Goal: Leave review/rating: Share an evaluation or opinion about a product, service, or content

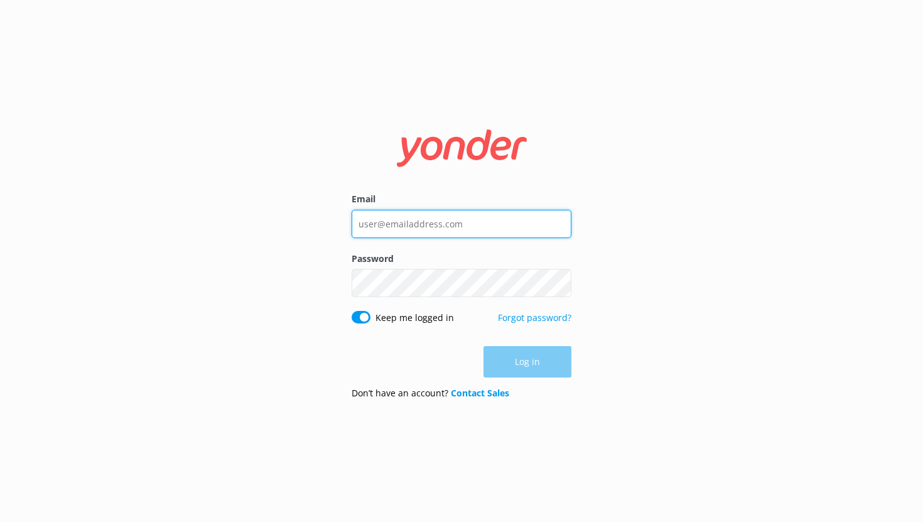
click at [398, 233] on input "Email" at bounding box center [462, 224] width 220 height 28
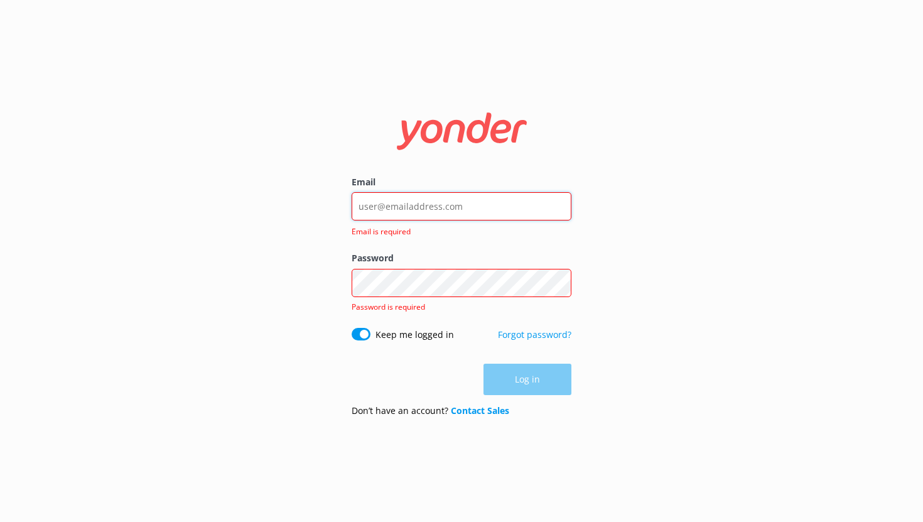
type input "[EMAIL_ADDRESS][DOMAIN_NAME]"
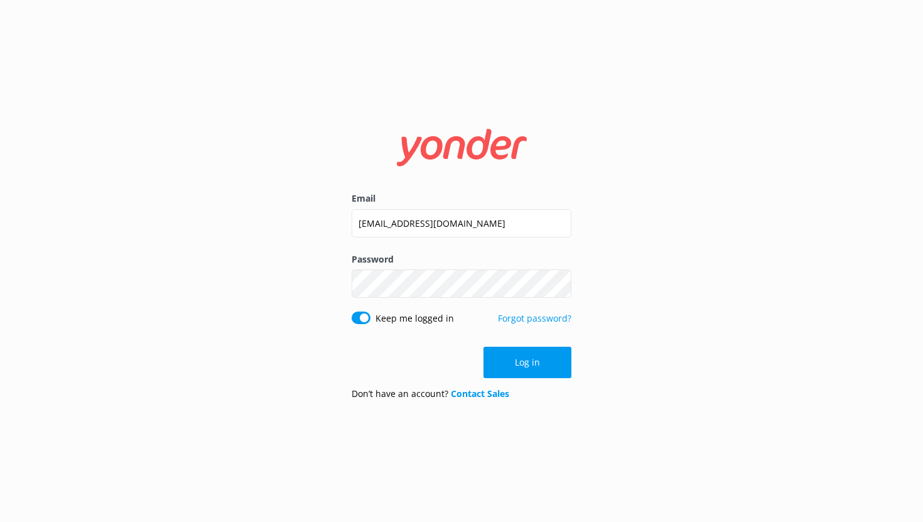
click at [526, 374] on button "Log in" at bounding box center [528, 362] width 88 height 31
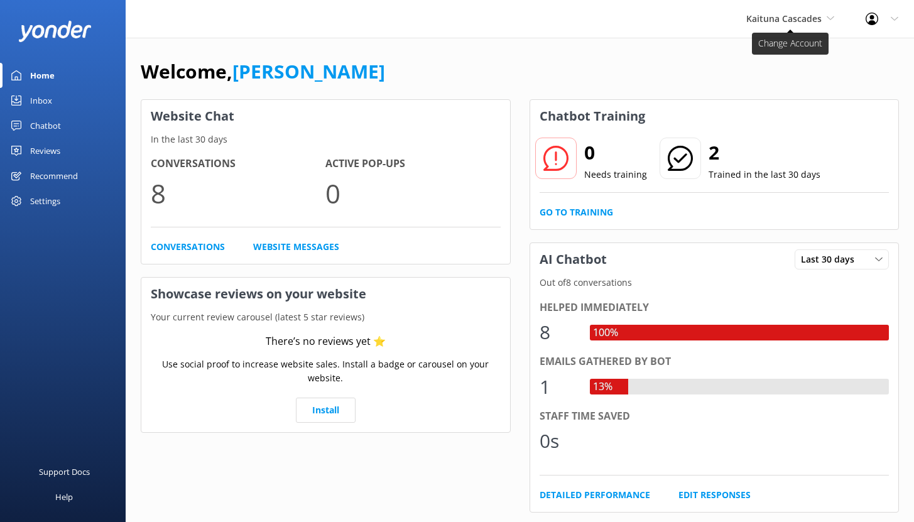
click at [791, 20] on span "Kaituna Cascades" at bounding box center [783, 19] width 75 height 12
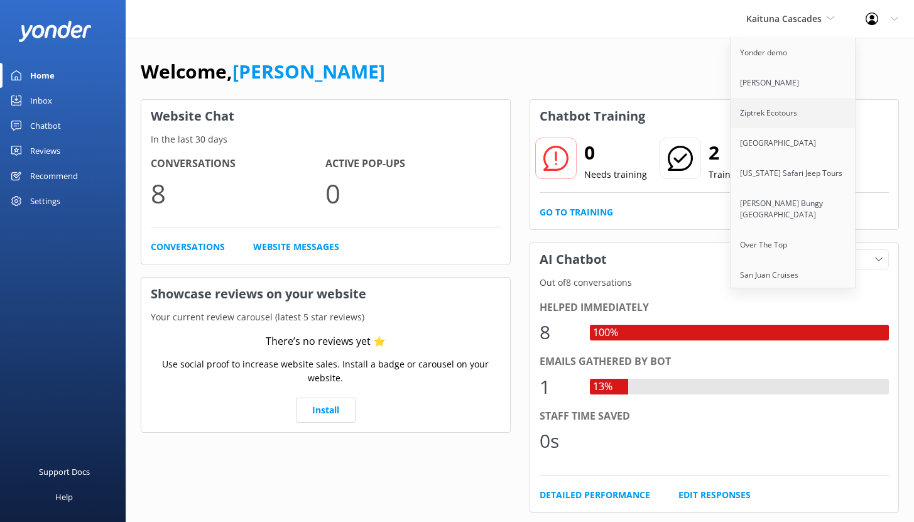
click at [779, 108] on link "Ziptrek Ecotours" at bounding box center [793, 113] width 126 height 30
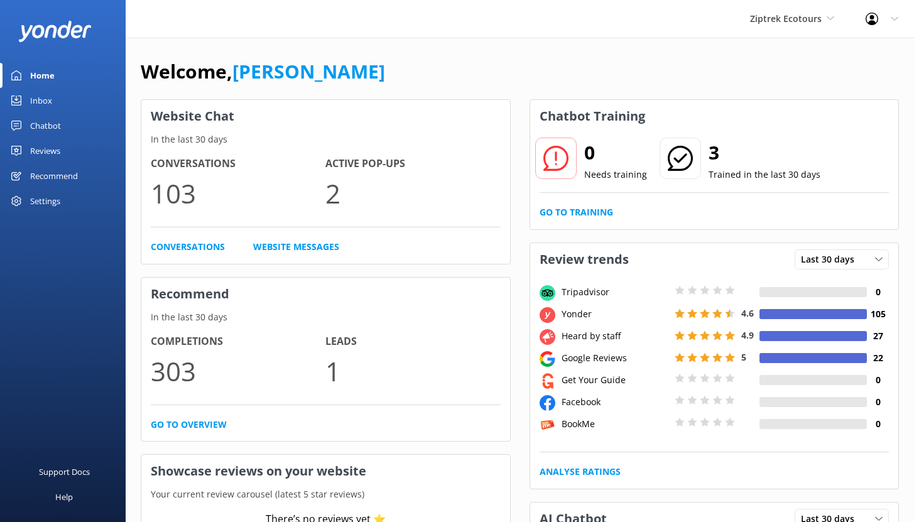
click at [47, 119] on div "Chatbot" at bounding box center [45, 125] width 31 height 25
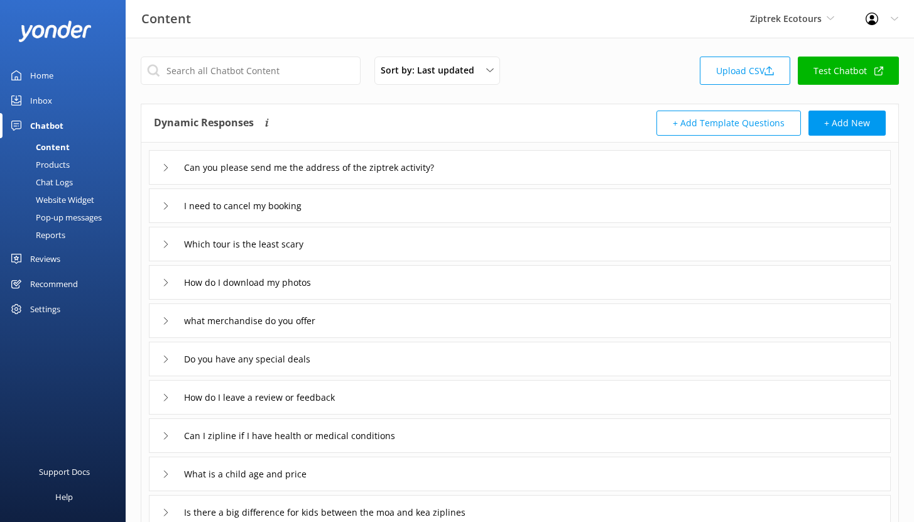
click at [45, 232] on div "Reports" at bounding box center [37, 235] width 58 height 18
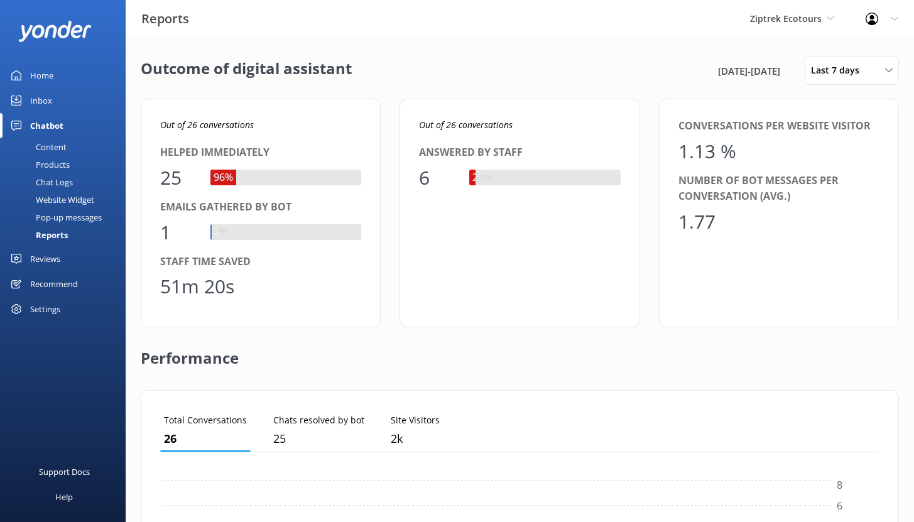
scroll to position [117, 710]
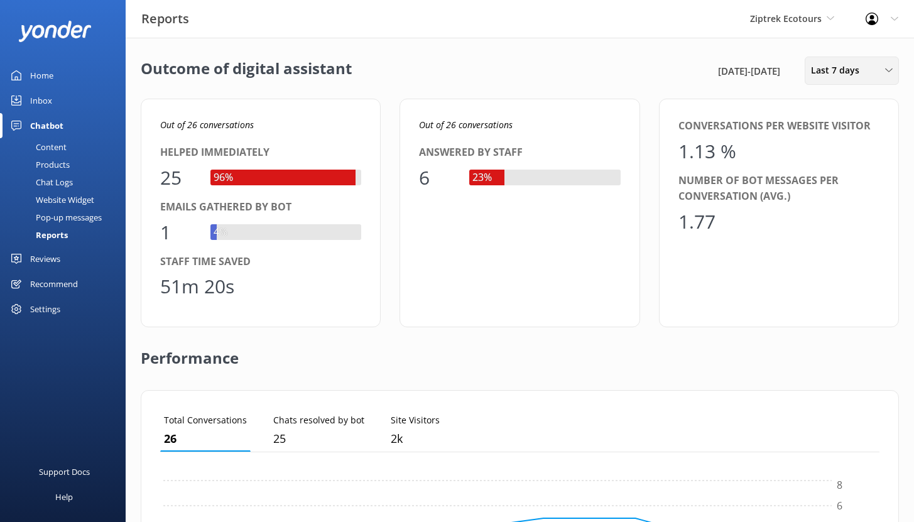
click at [827, 70] on span "Last 7 days" at bounding box center [839, 70] width 56 height 14
click at [828, 126] on div "Last 30 days" at bounding box center [833, 125] width 45 height 13
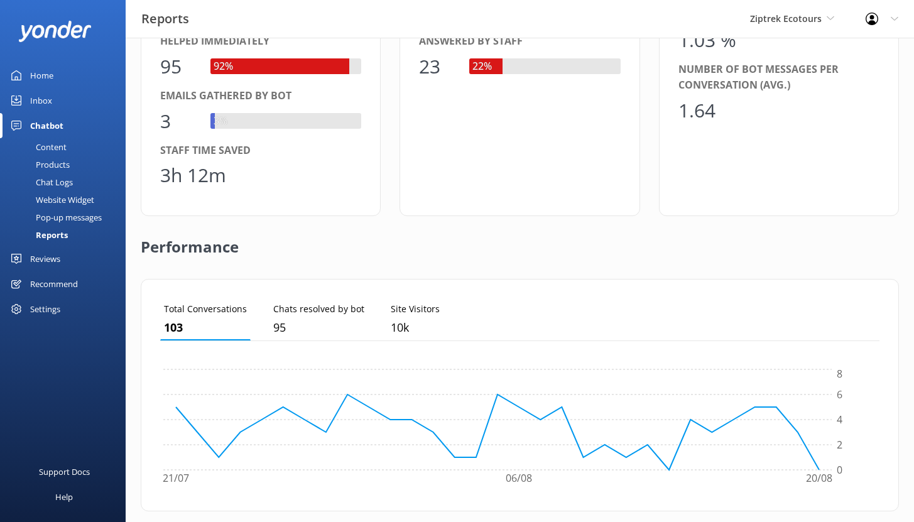
scroll to position [0, 0]
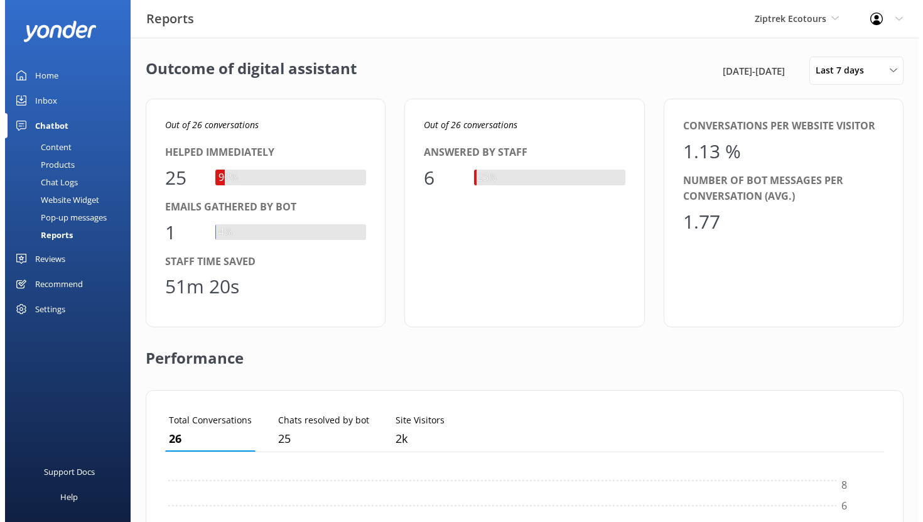
scroll to position [117, 710]
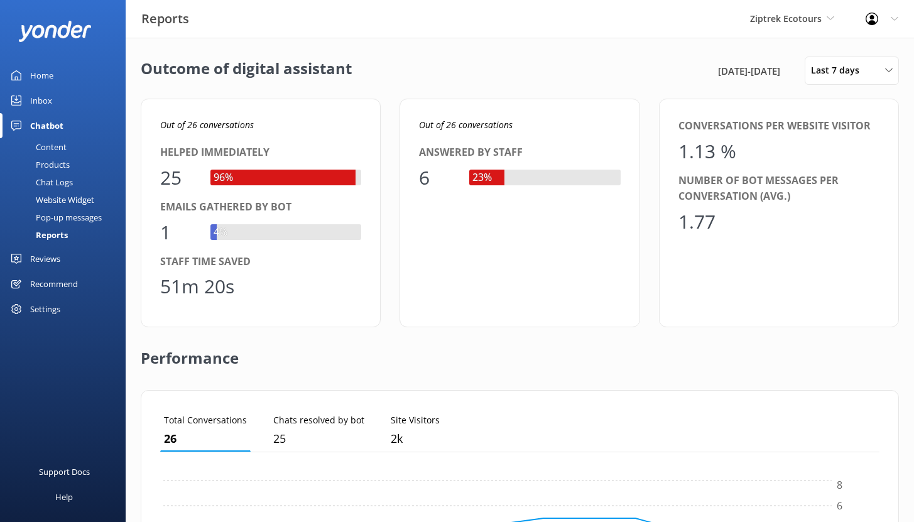
click at [53, 152] on div "Content" at bounding box center [37, 147] width 59 height 18
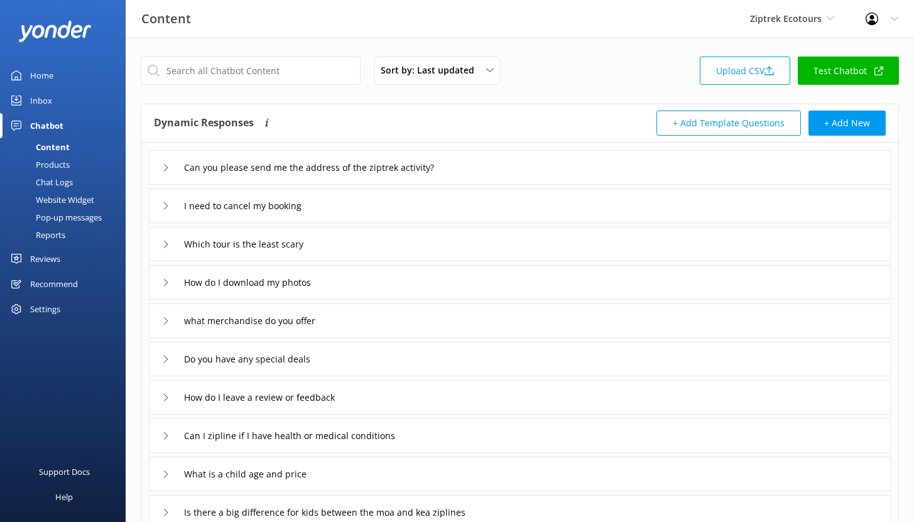
click at [65, 180] on div "Chat Logs" at bounding box center [40, 182] width 65 height 18
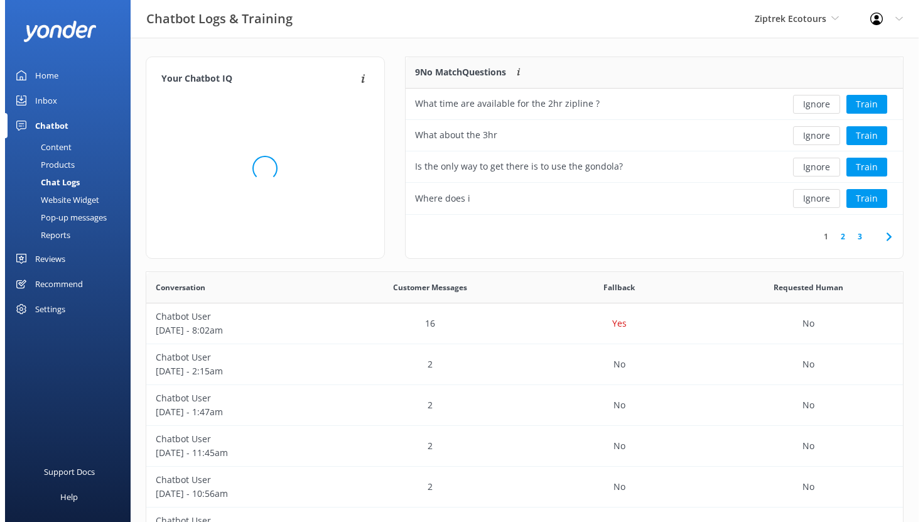
scroll to position [148, 488]
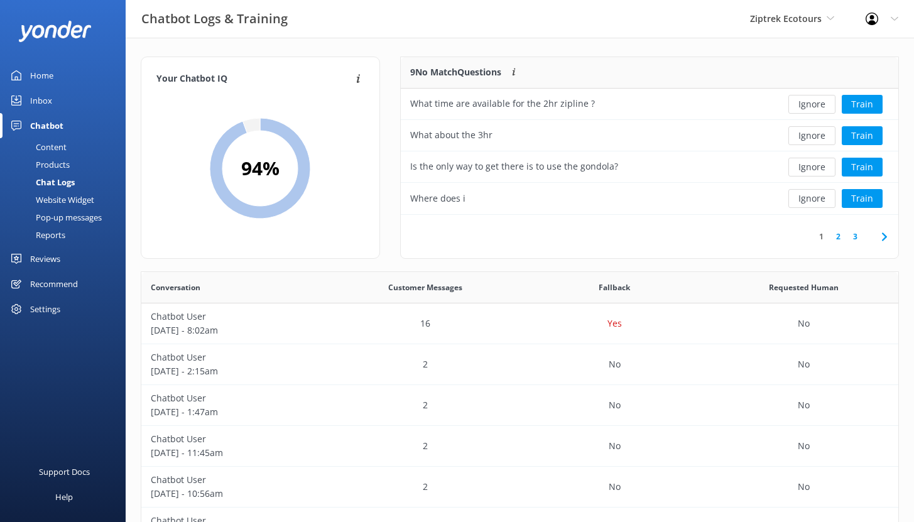
click at [58, 200] on div "Website Widget" at bounding box center [51, 200] width 87 height 18
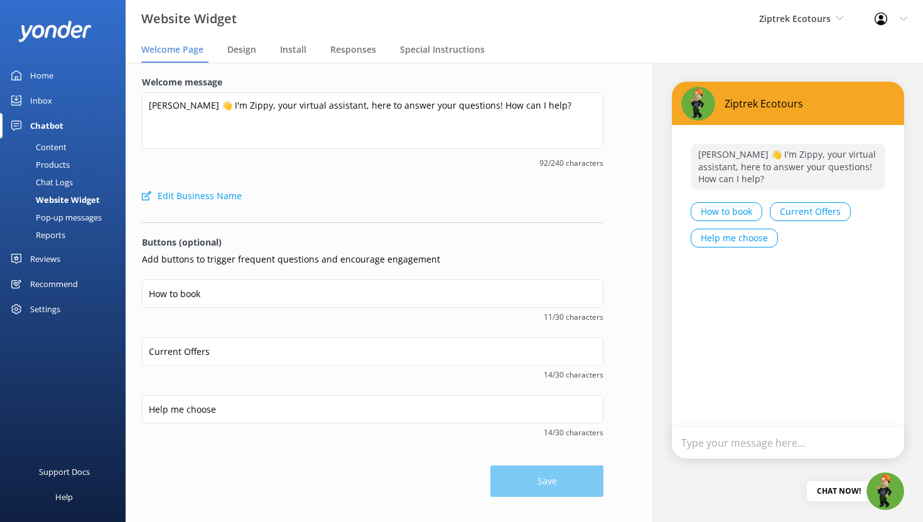
click at [78, 219] on div "Pop-up messages" at bounding box center [55, 217] width 94 height 18
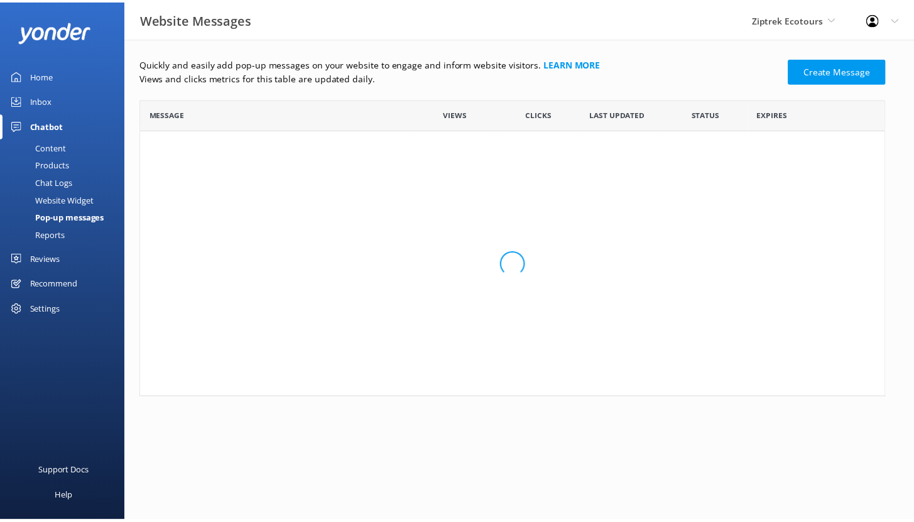
scroll to position [236, 744]
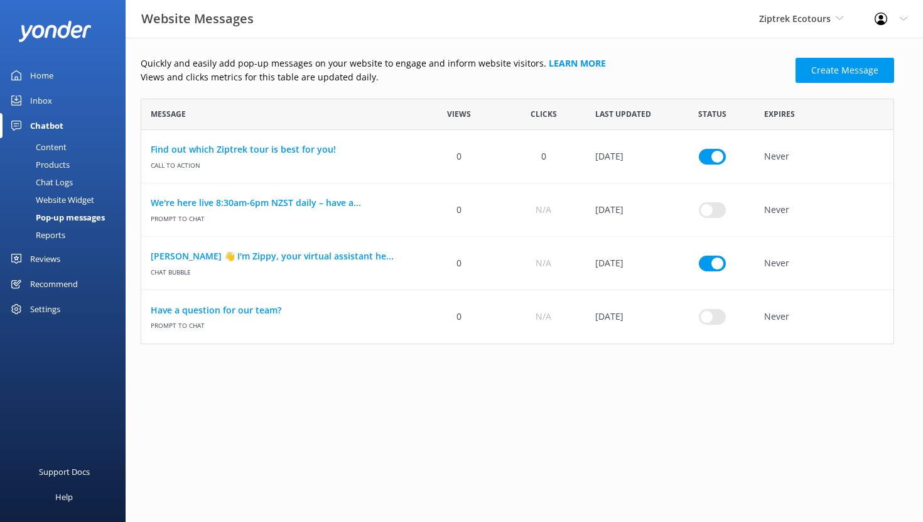
click at [63, 230] on div "Reports" at bounding box center [37, 235] width 58 height 18
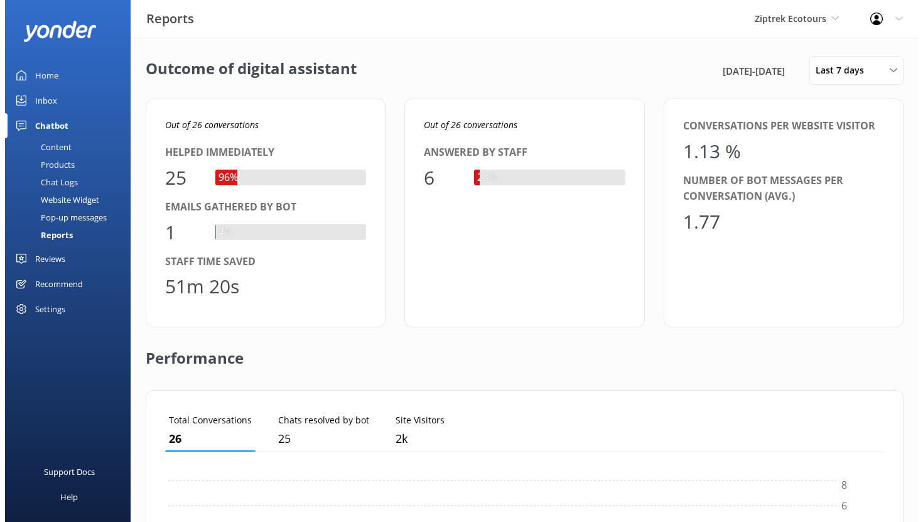
scroll to position [117, 710]
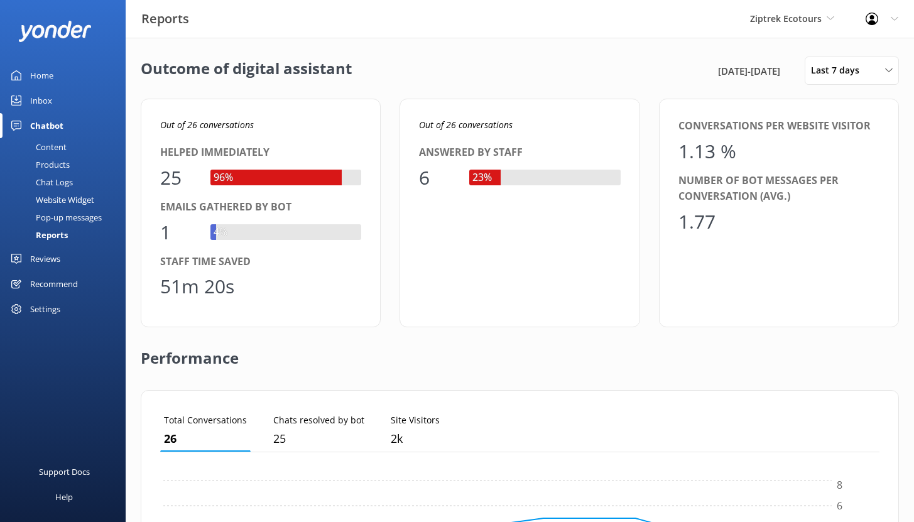
click at [38, 251] on div "Reviews" at bounding box center [45, 258] width 30 height 25
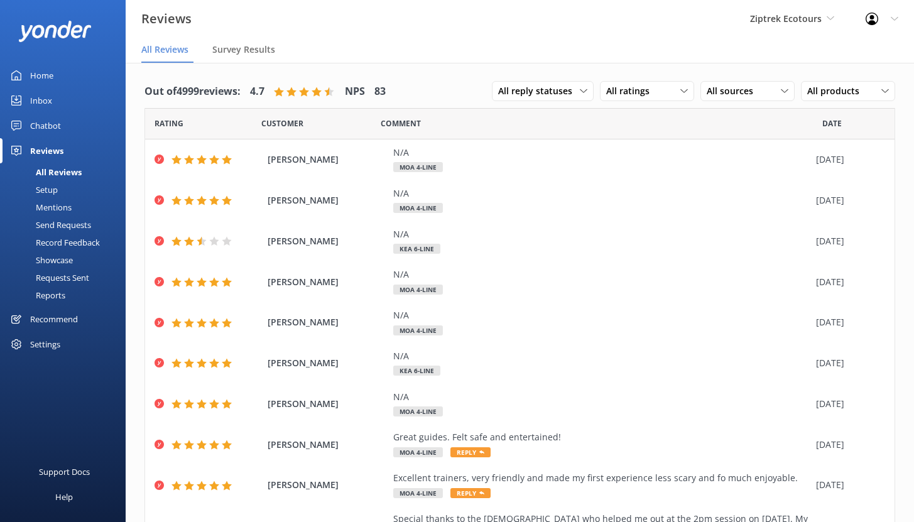
click at [51, 342] on div "Settings" at bounding box center [45, 344] width 30 height 25
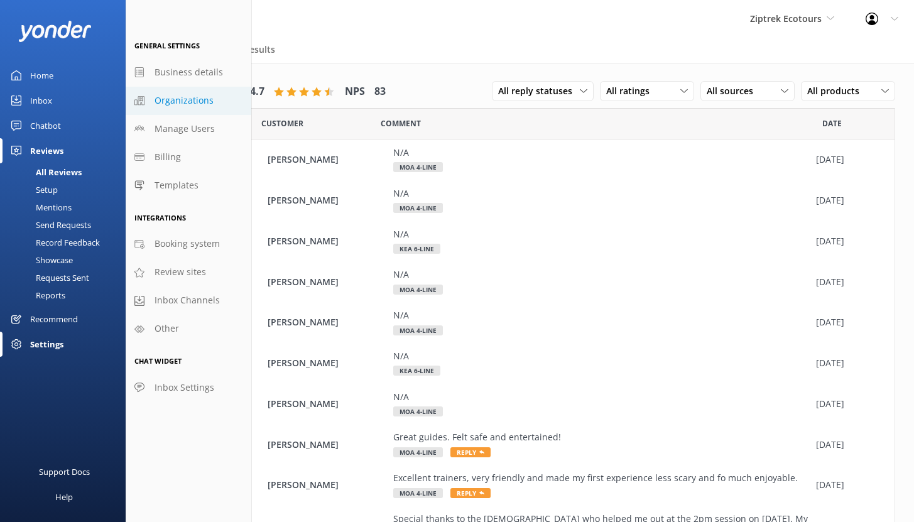
click at [207, 100] on span "Organizations" at bounding box center [183, 101] width 59 height 14
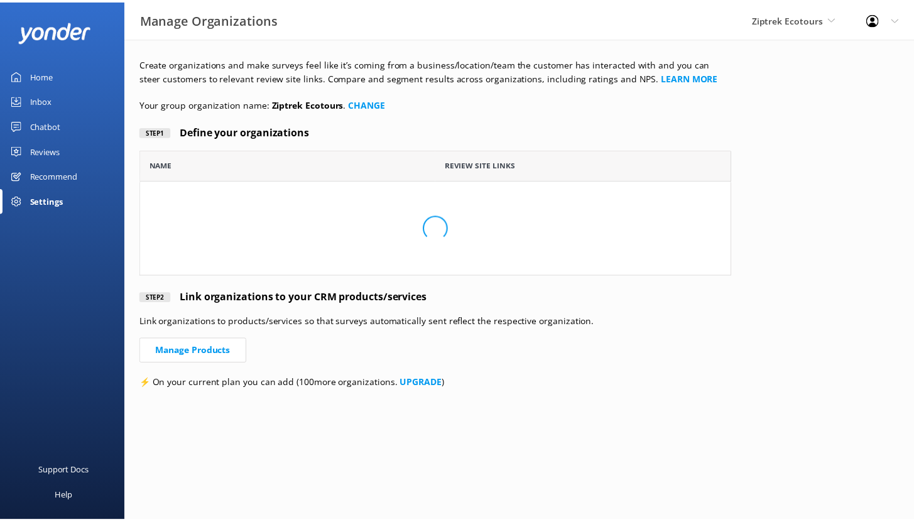
scroll to position [117, 588]
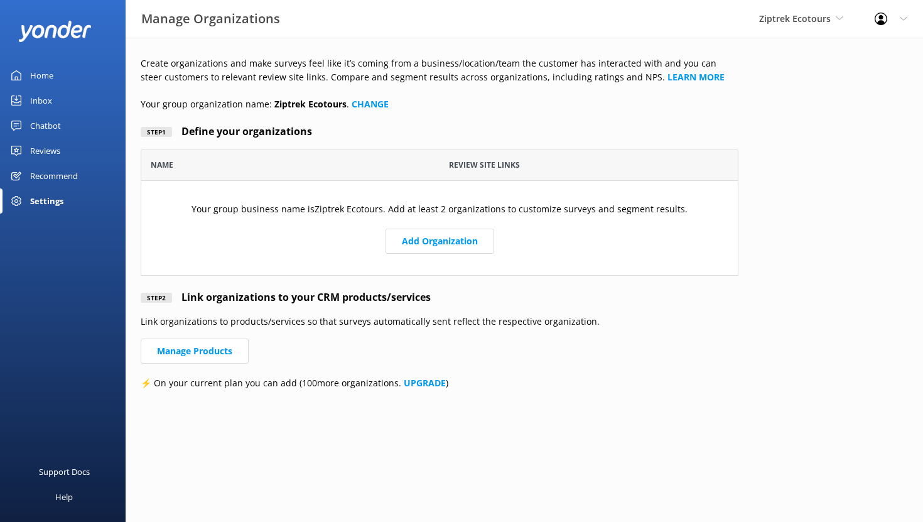
click at [47, 154] on div "Reviews" at bounding box center [45, 150] width 30 height 25
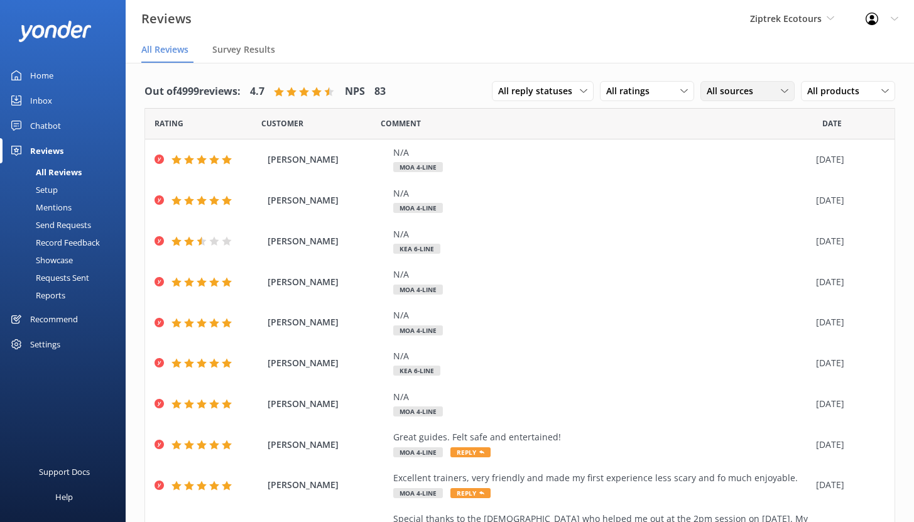
click at [742, 95] on span "All sources" at bounding box center [733, 91] width 54 height 14
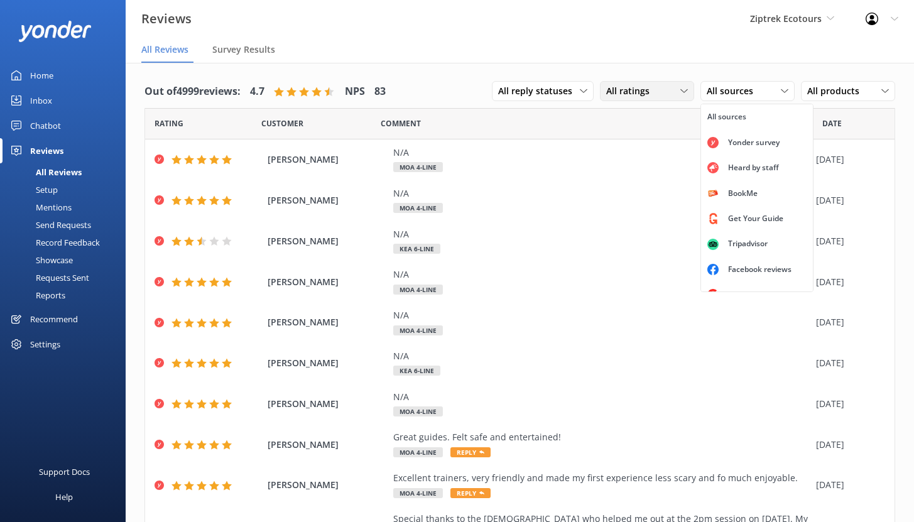
click at [649, 91] on div "All ratings" at bounding box center [647, 91] width 88 height 14
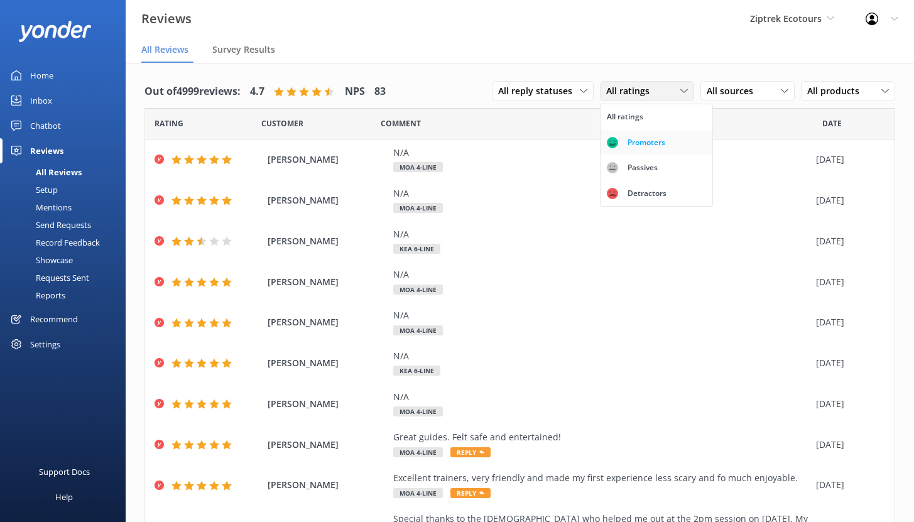
click at [625, 136] on div "Promoters" at bounding box center [646, 142] width 57 height 13
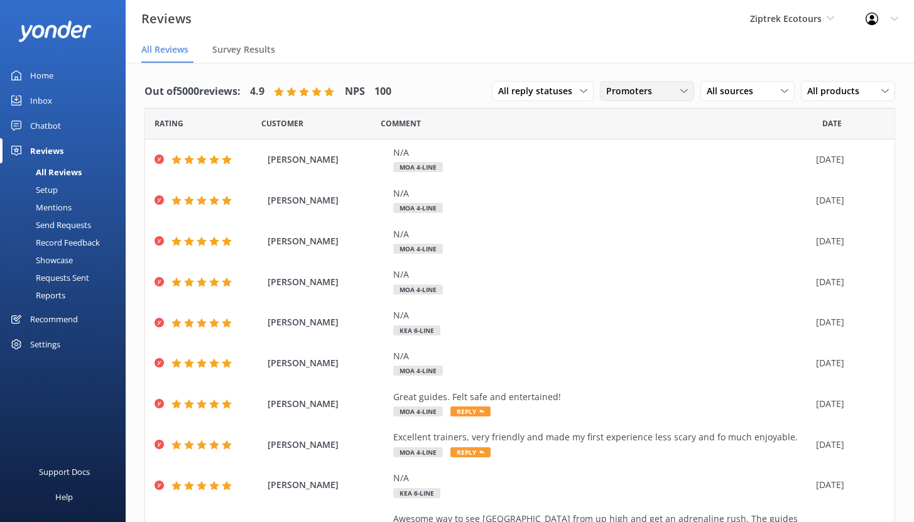
click at [629, 92] on span "Promoters" at bounding box center [632, 91] width 53 height 14
click at [639, 185] on link "Detractors" at bounding box center [656, 193] width 112 height 25
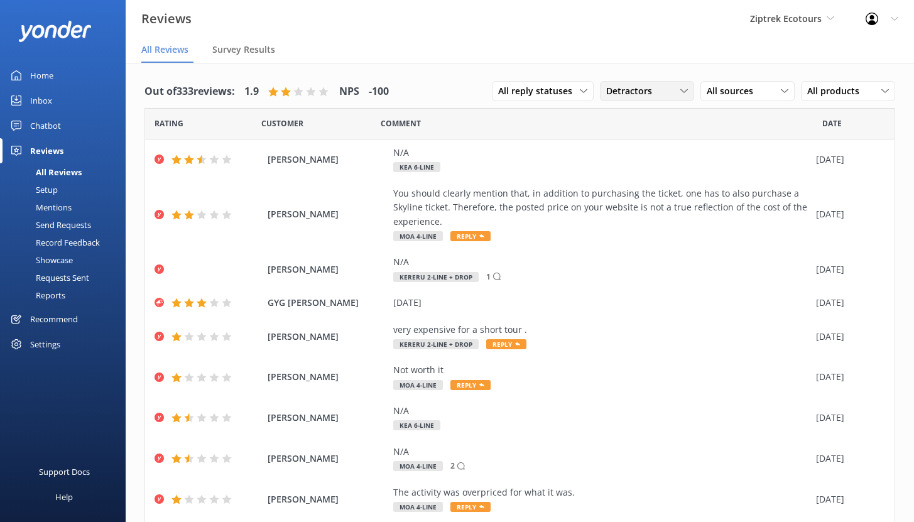
click at [627, 97] on span "Detractors" at bounding box center [632, 91] width 53 height 14
click at [628, 143] on div "Promoters" at bounding box center [646, 142] width 57 height 13
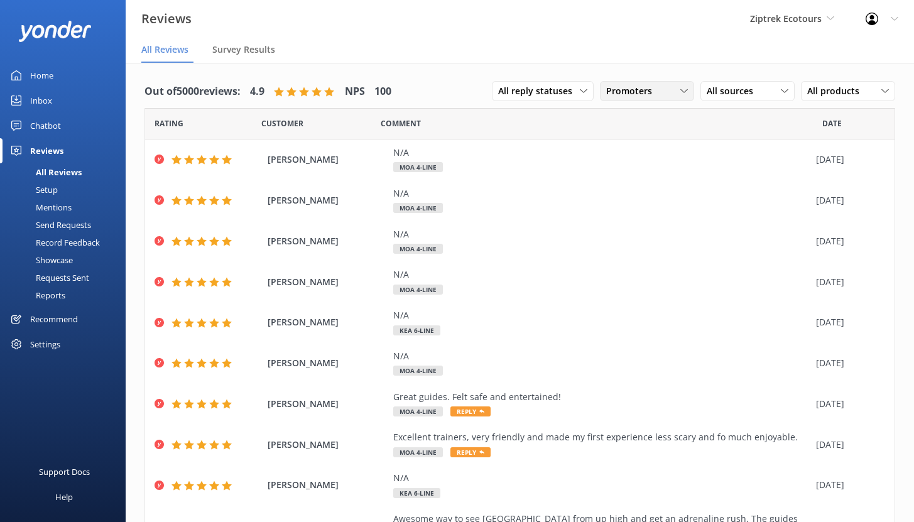
click at [642, 94] on span "Promoters" at bounding box center [632, 91] width 53 height 14
click at [626, 160] on link "Passives" at bounding box center [656, 167] width 112 height 25
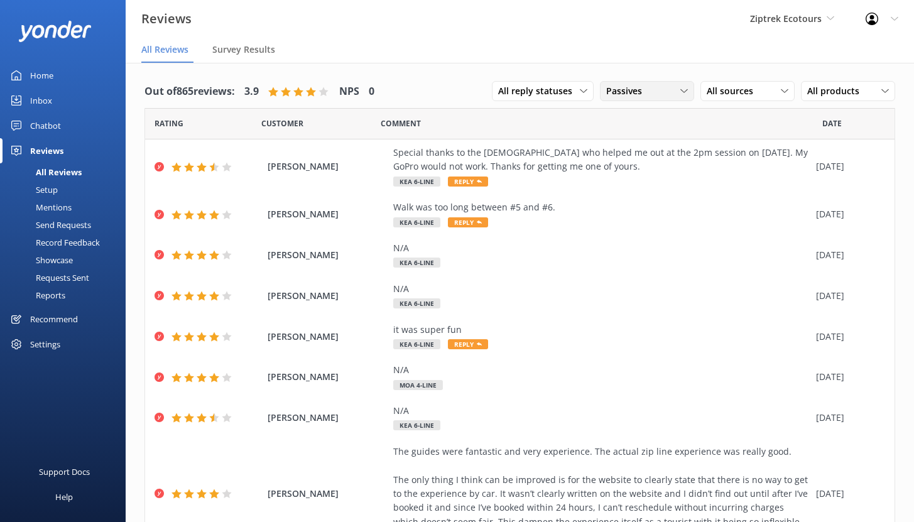
click at [626, 95] on span "Passives" at bounding box center [627, 91] width 43 height 14
click at [617, 107] on link "All ratings" at bounding box center [656, 116] width 112 height 25
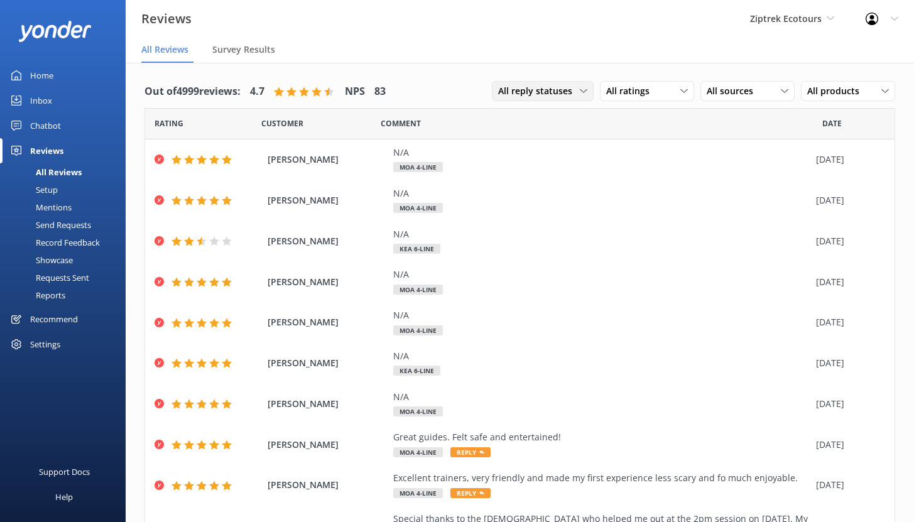
click at [556, 90] on span "All reply statuses" at bounding box center [539, 91] width 82 height 14
click at [531, 142] on div "Needs a reply" at bounding box center [523, 142] width 48 height 13
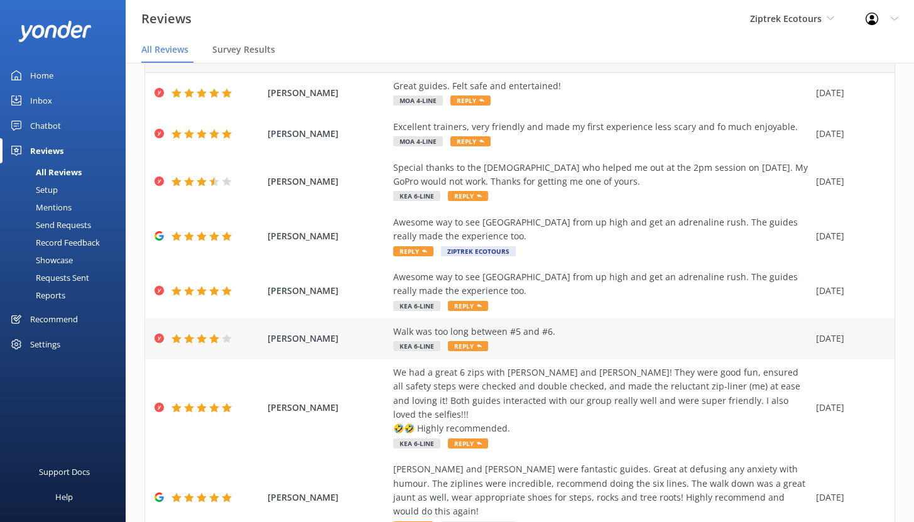
scroll to position [75, 0]
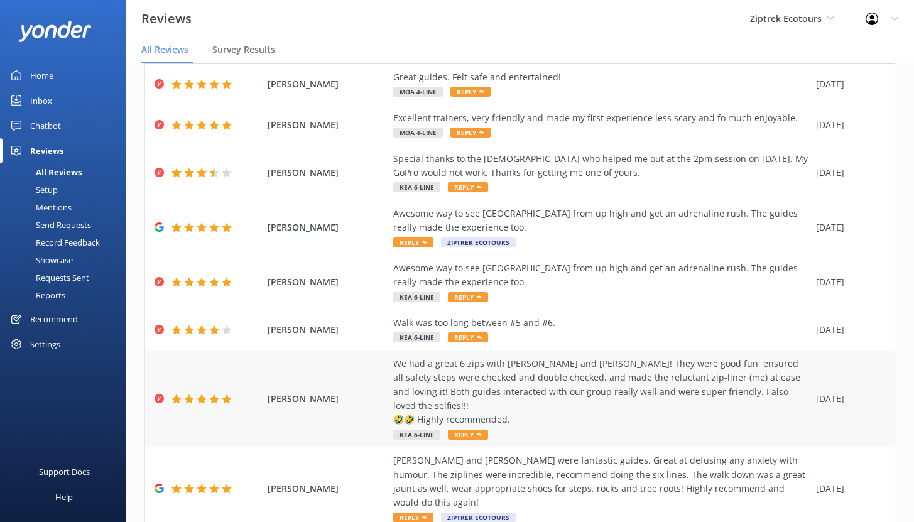
click at [565, 378] on div "We had a great 6 zips with Shazzy and Mitch! They were good fun, ensured all sa…" at bounding box center [601, 392] width 416 height 70
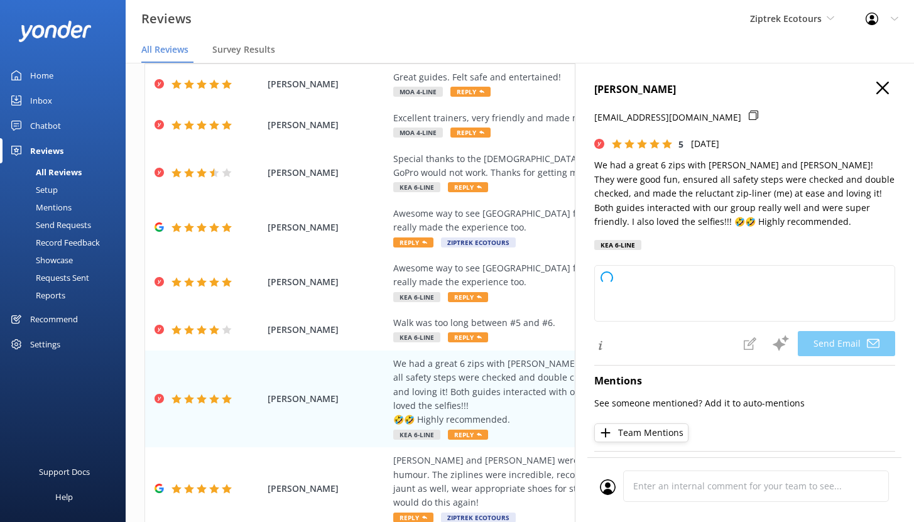
type textarea "Kia ora Kelly, Thank you so much for your awesome review! We're so glad to hear…"
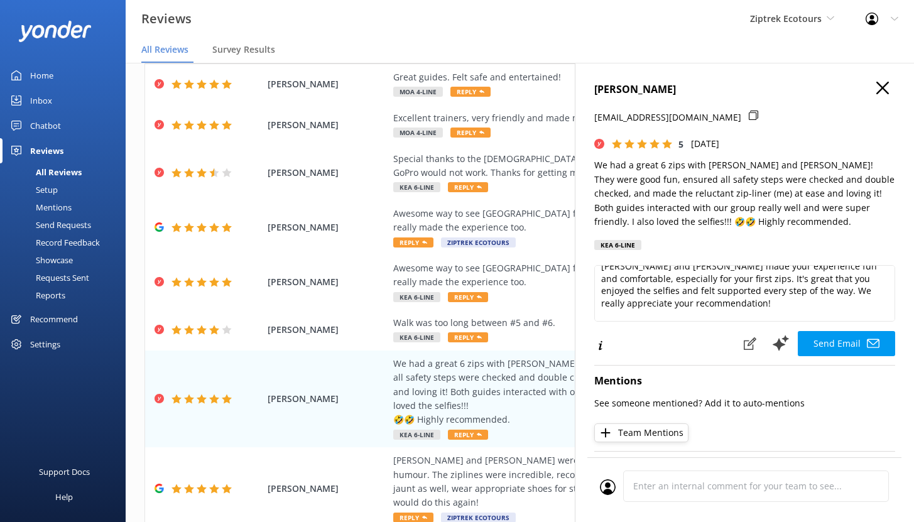
scroll to position [49, 0]
click at [876, 89] on icon at bounding box center [882, 88] width 13 height 13
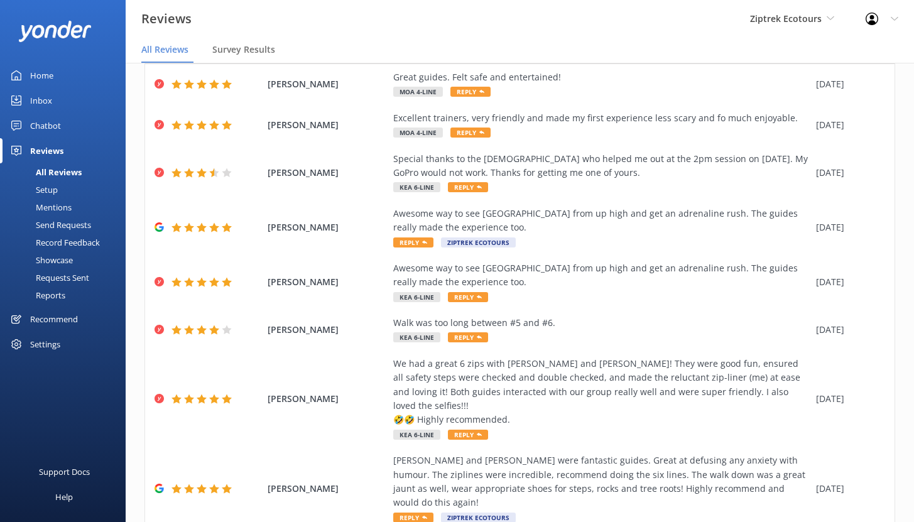
click at [49, 316] on div "Recommend" at bounding box center [54, 318] width 48 height 25
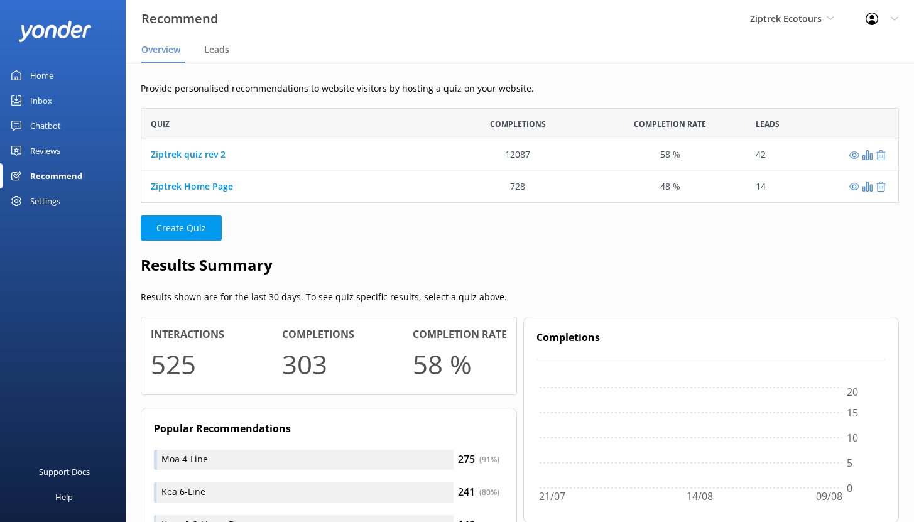
scroll to position [10, 10]
